Goal: Transaction & Acquisition: Purchase product/service

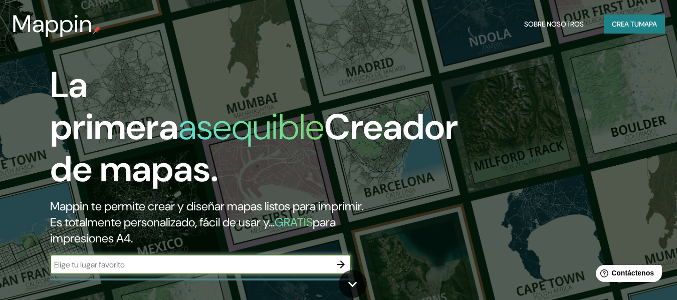
click at [145, 269] on input "text" at bounding box center [190, 265] width 281 height 12
type input "puerto eten lambayeque"
click at [340, 264] on icon "button" at bounding box center [341, 265] width 8 height 8
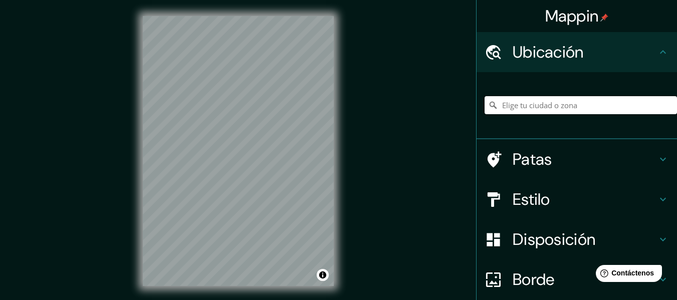
click at [514, 103] on input "Elige tu ciudad o zona" at bounding box center [580, 105] width 192 height 18
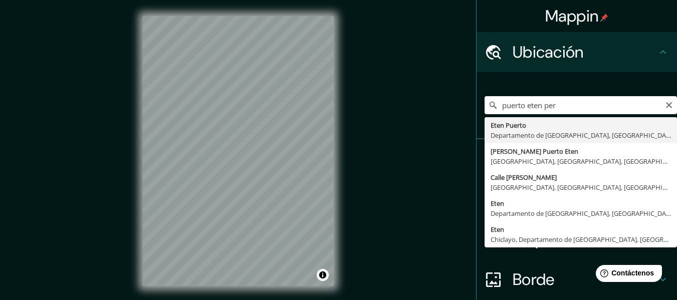
type input "[GEOGRAPHIC_DATA], [GEOGRAPHIC_DATA], [GEOGRAPHIC_DATA]"
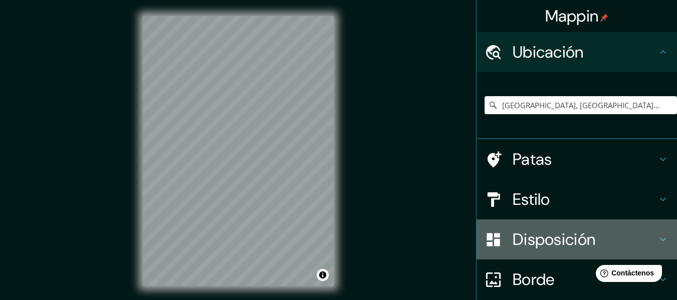
click at [543, 234] on font "Disposición" at bounding box center [554, 239] width 83 height 21
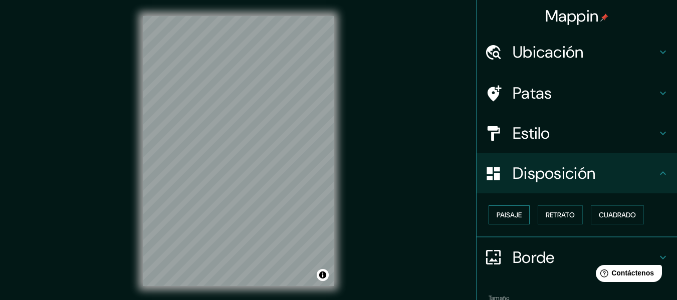
click at [513, 213] on font "Paisaje" at bounding box center [509, 214] width 25 height 9
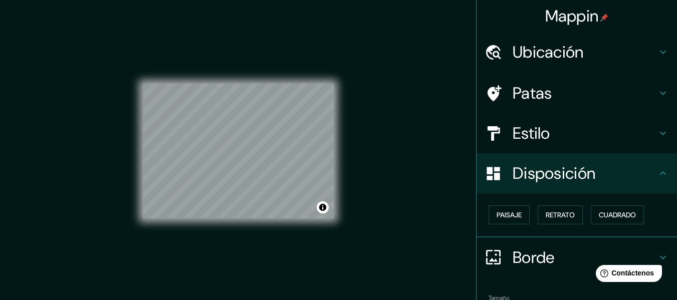
click at [530, 140] on font "Estilo" at bounding box center [532, 133] width 38 height 21
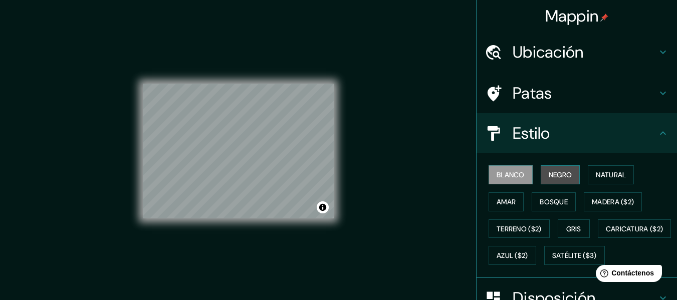
click at [553, 167] on button "Negro" at bounding box center [561, 174] width 40 height 19
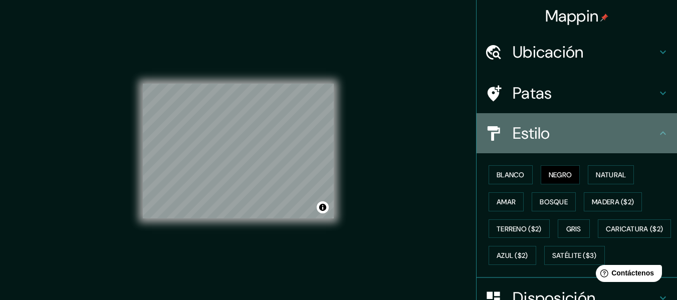
click at [556, 134] on h4 "Estilo" at bounding box center [585, 133] width 144 height 20
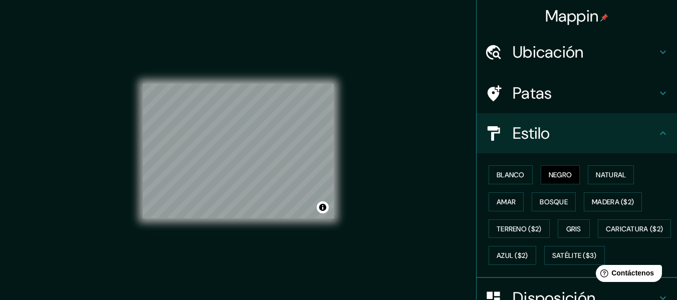
click at [649, 132] on h4 "Estilo" at bounding box center [585, 133] width 144 height 20
click at [657, 135] on icon at bounding box center [663, 133] width 12 height 12
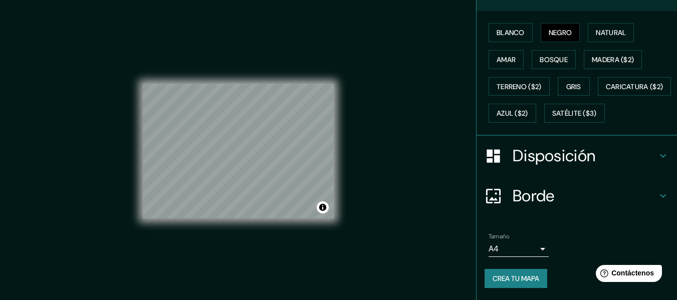
scroll to position [169, 0]
click at [526, 246] on body "Mappin Ubicación Eten Puerto, [GEOGRAPHIC_DATA], [GEOGRAPHIC_DATA] Patas Estilo…" at bounding box center [338, 150] width 677 height 300
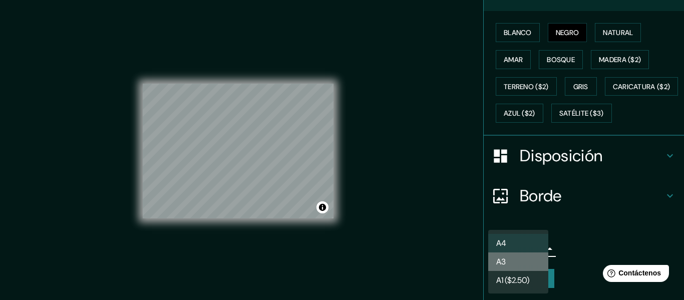
click at [522, 261] on li "A3" at bounding box center [518, 262] width 60 height 19
type input "a4"
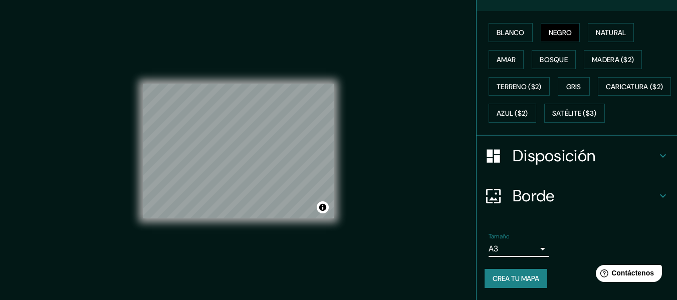
click at [521, 277] on font "Crea tu mapa" at bounding box center [515, 278] width 47 height 9
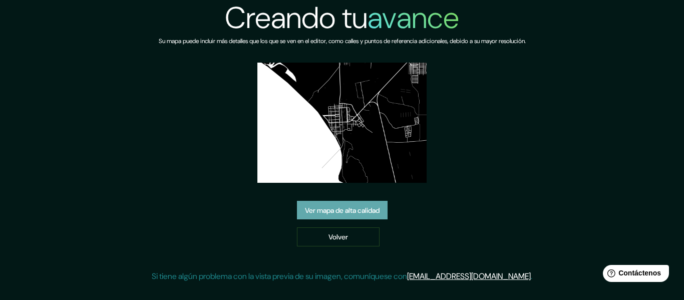
click at [334, 206] on font "Ver mapa de alta calidad" at bounding box center [342, 210] width 75 height 9
